Goal: Information Seeking & Learning: Understand process/instructions

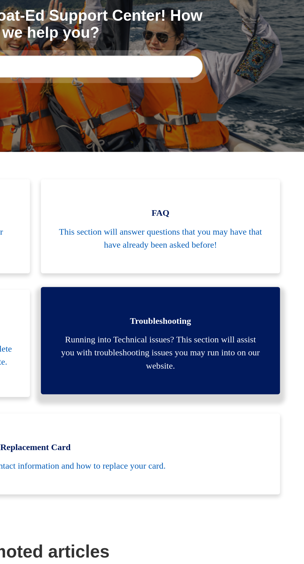
click at [238, 262] on span "Troubleshooting" at bounding box center [222, 258] width 116 height 7
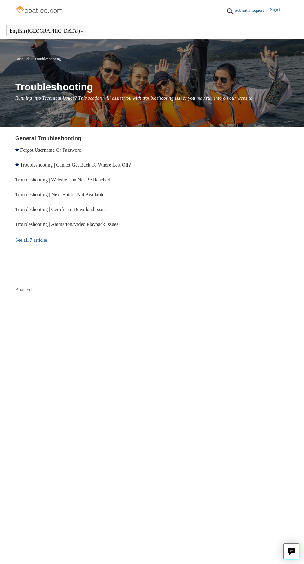
click at [278, 12] on link "Sign in" at bounding box center [279, 11] width 19 height 9
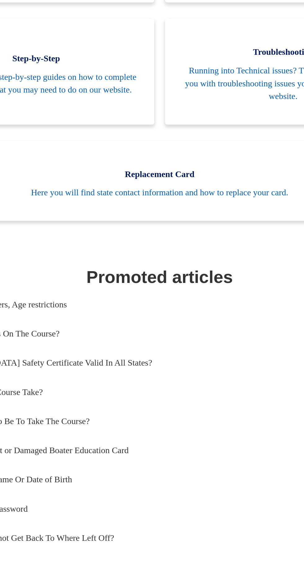
scroll to position [81, 0]
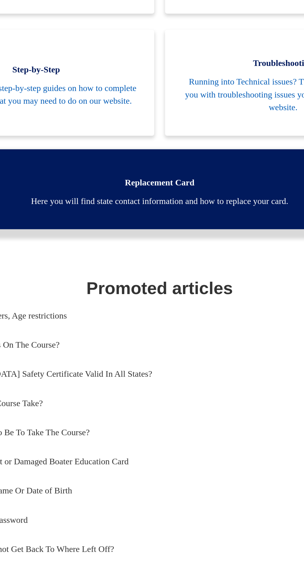
click at [203, 259] on span "Here you will find state contact information and how to replace your card." at bounding box center [152, 257] width 258 height 7
